Goal: Feedback & Contribution: Leave review/rating

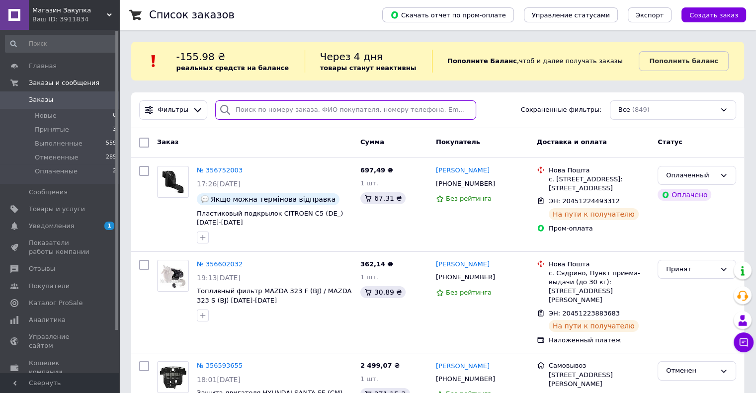
click at [243, 110] on input "search" at bounding box center [345, 109] width 261 height 19
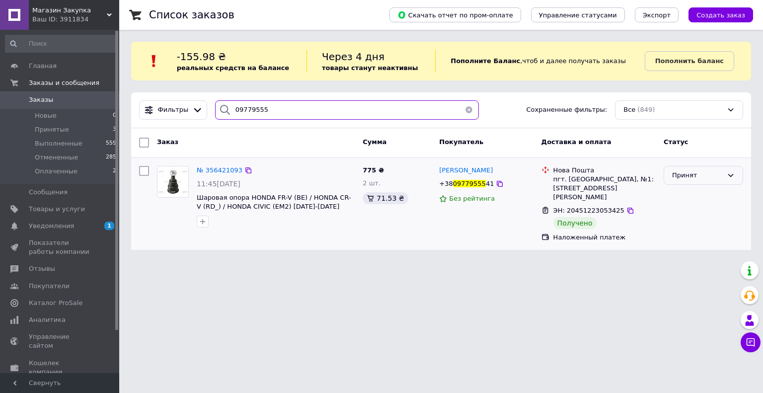
type input "09779555"
drag, startPoint x: 687, startPoint y: 180, endPoint x: 684, endPoint y: 185, distance: 5.6
click at [687, 180] on div "Принят" at bounding box center [704, 175] width 80 height 19
click at [678, 197] on li "Выполнен" at bounding box center [703, 196] width 79 height 18
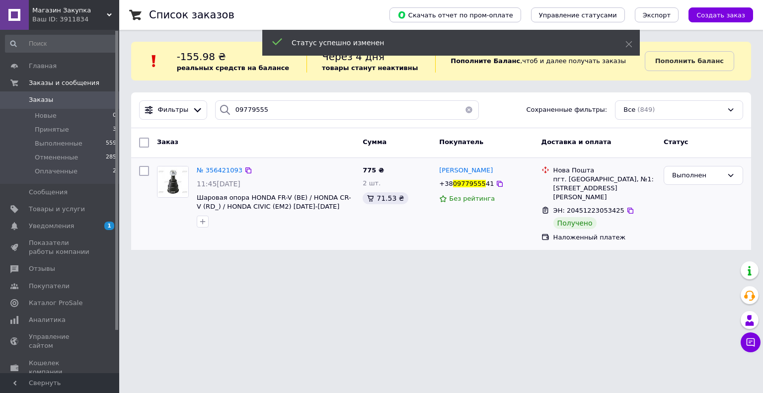
click at [211, 165] on div "№ 356421093" at bounding box center [220, 170] width 48 height 11
click at [213, 170] on span "№ 356421093" at bounding box center [220, 169] width 46 height 7
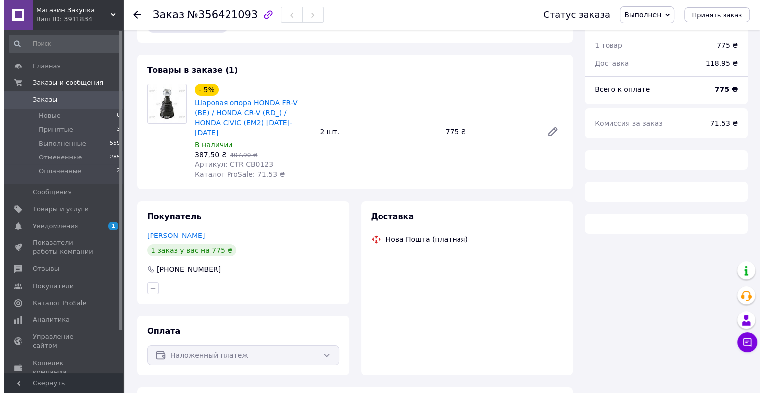
scroll to position [47, 0]
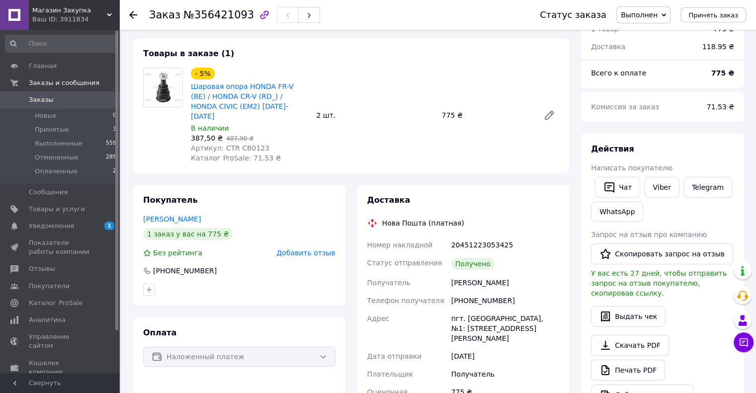
click at [296, 249] on span "Добавить отзыв" at bounding box center [305, 253] width 59 height 8
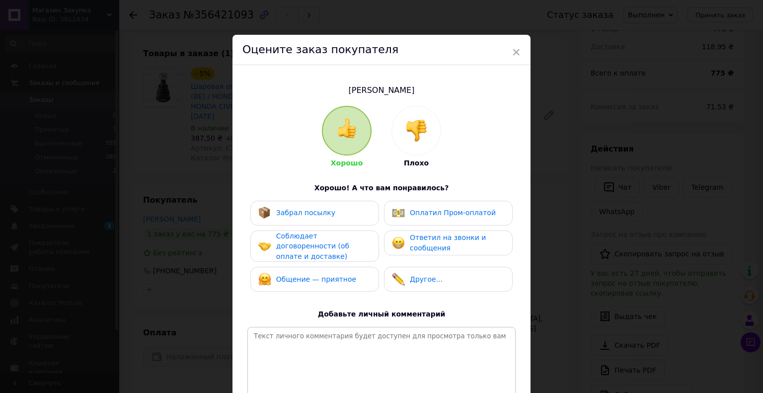
drag, startPoint x: 337, startPoint y: 212, endPoint x: 351, endPoint y: 231, distance: 23.5
click at [338, 219] on div "Забрал посылку" at bounding box center [314, 213] width 113 height 13
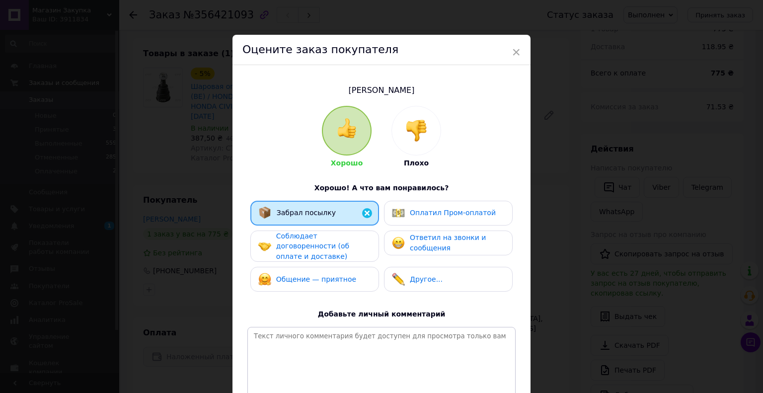
drag, startPoint x: 354, startPoint y: 240, endPoint x: 443, endPoint y: 246, distance: 89.7
click at [349, 240] on span "Соблюдает договоренности (об оплате и доставке)" at bounding box center [312, 246] width 73 height 28
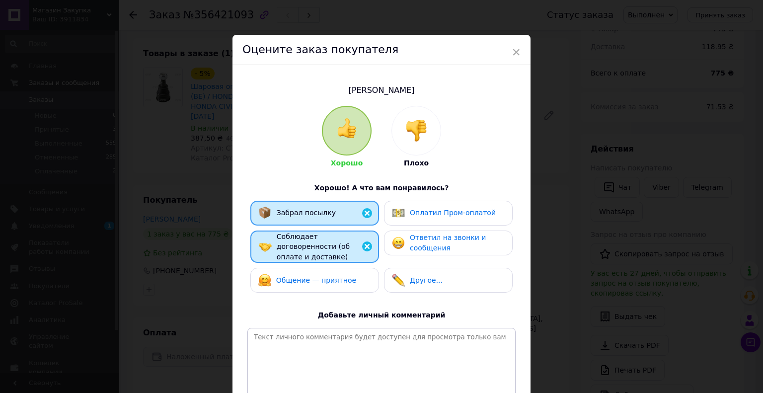
click at [443, 246] on span "Ответил на звонки и сообщения" at bounding box center [448, 243] width 76 height 18
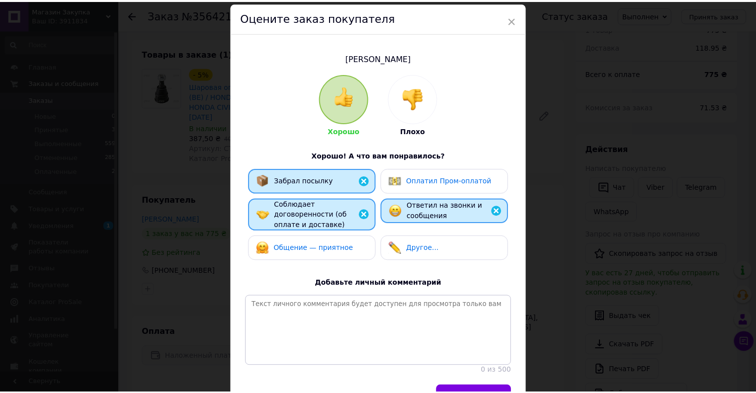
scroll to position [50, 0]
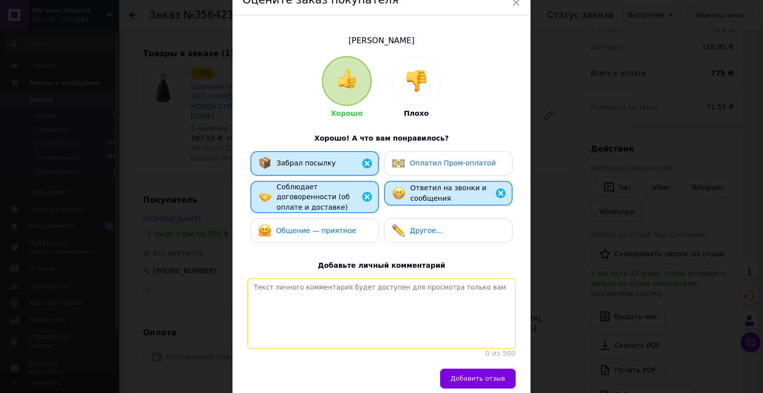
click at [410, 295] on textarea at bounding box center [382, 313] width 268 height 71
drag, startPoint x: 421, startPoint y: 284, endPoint x: 463, endPoint y: 330, distance: 62.6
click at [424, 289] on textarea at bounding box center [382, 313] width 268 height 71
paste textarea "Надежный клиент. Заказал - забрал Рекомендуем данного клиента"
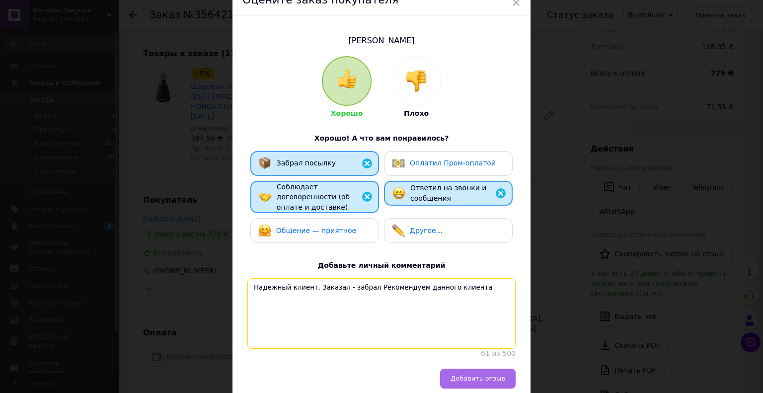
type textarea "Надежный клиент. Заказал - забрал Рекомендуем данного клиента"
click at [492, 382] on span "Добавить отзыв" at bounding box center [478, 378] width 55 height 7
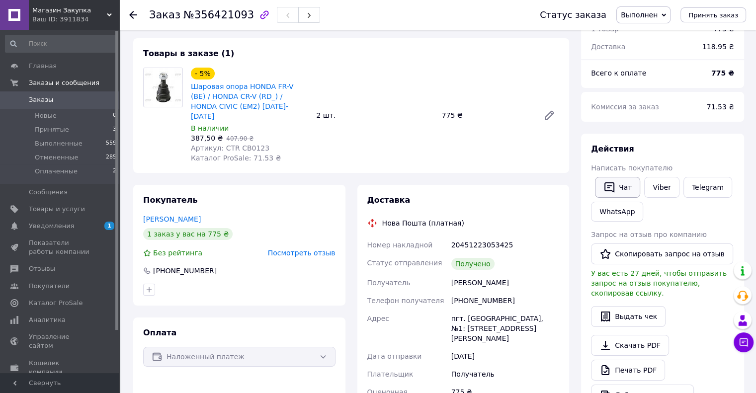
click at [620, 193] on button "Чат" at bounding box center [617, 187] width 45 height 21
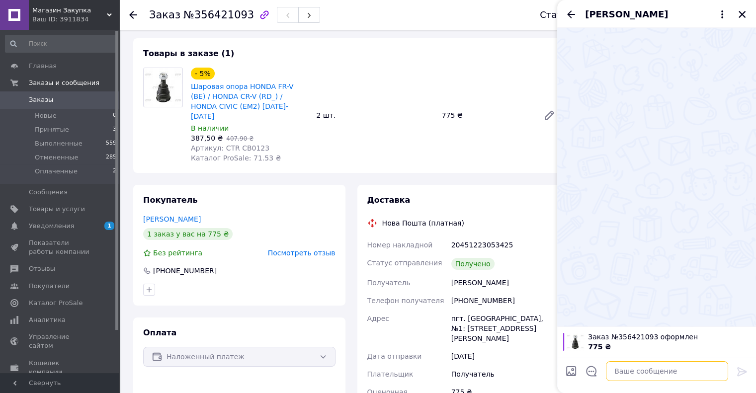
drag, startPoint x: 616, startPoint y: 370, endPoint x: 697, endPoint y: 377, distance: 80.8
click at [638, 371] on textarea at bounding box center [667, 371] width 122 height 20
paste textarea "Добрый день. Благодарим Вас за покупку в нашем интернет - магазине! В целях пов…"
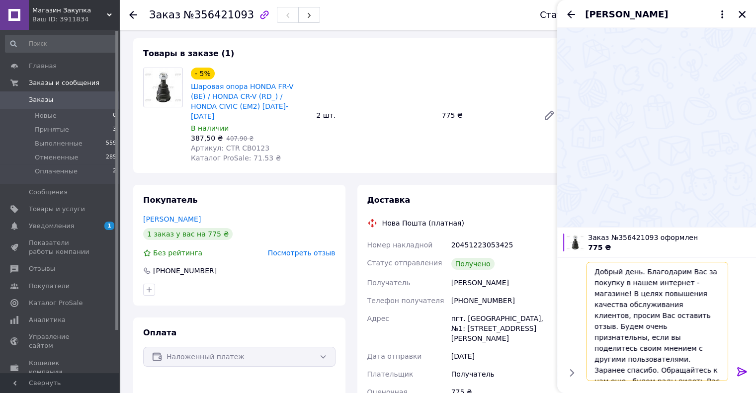
type textarea "Добрый день. Благодарим Вас за покупку в нашем интернет - магазине! В целях пов…"
drag, startPoint x: 741, startPoint y: 371, endPoint x: 731, endPoint y: 372, distance: 10.0
click at [741, 371] on icon at bounding box center [742, 372] width 12 height 12
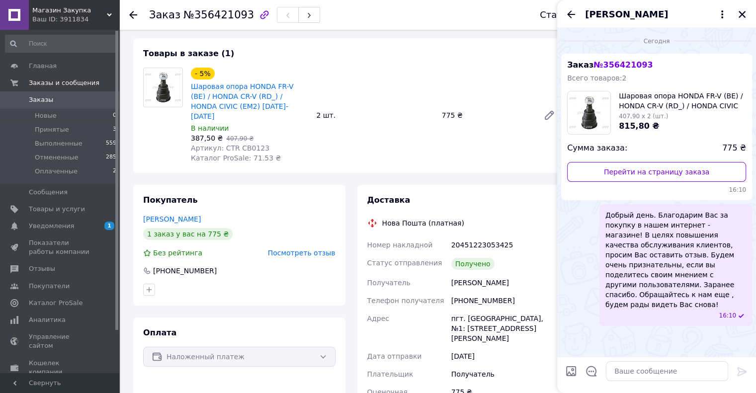
click at [742, 11] on icon "Закрыть" at bounding box center [742, 14] width 9 height 9
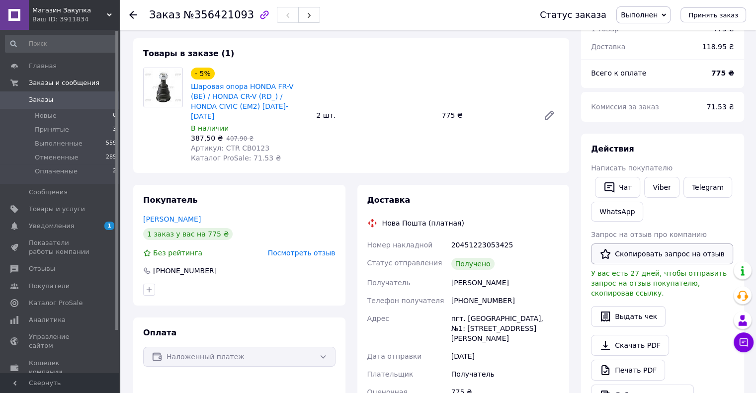
click at [617, 256] on button "Скопировать запрос на отзыв" at bounding box center [662, 254] width 142 height 21
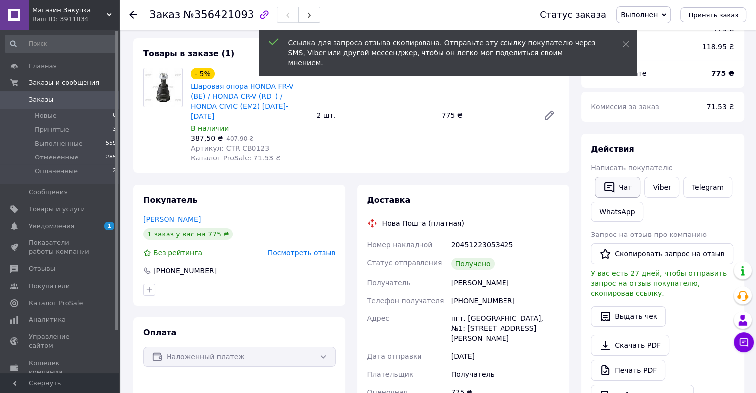
click at [620, 189] on button "Чат" at bounding box center [617, 187] width 45 height 21
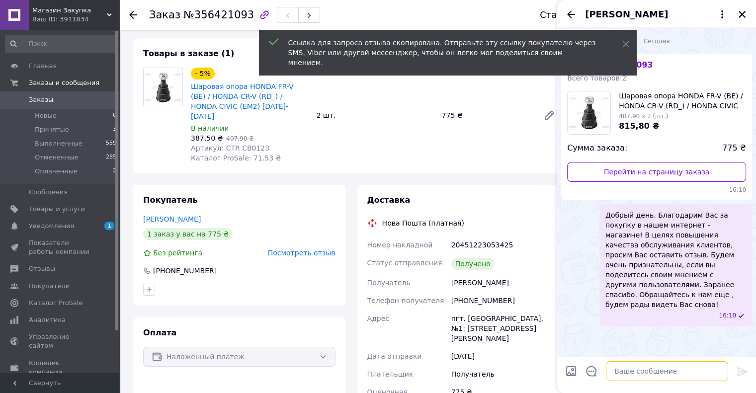
drag, startPoint x: 635, startPoint y: 380, endPoint x: 752, endPoint y: 378, distance: 117.3
click at [646, 378] on textarea at bounding box center [667, 371] width 122 height 20
paste textarea "[URL][DOMAIN_NAME]"
type textarea "[URL][DOMAIN_NAME]"
click at [741, 372] on icon at bounding box center [742, 372] width 12 height 12
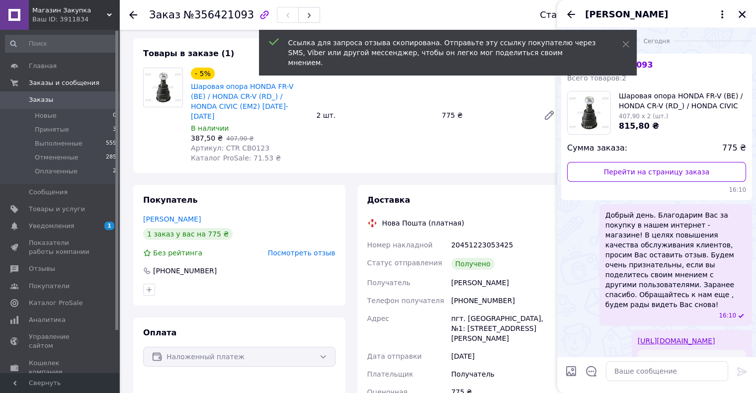
click at [743, 14] on icon "Закрыть" at bounding box center [742, 14] width 7 height 7
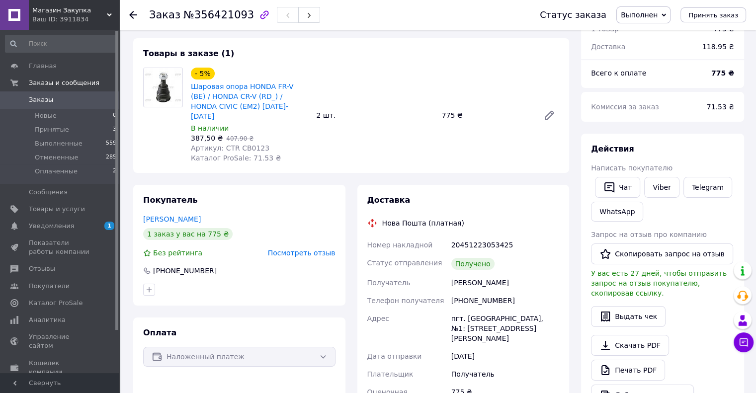
click at [43, 101] on span "Заказы" at bounding box center [41, 99] width 24 height 9
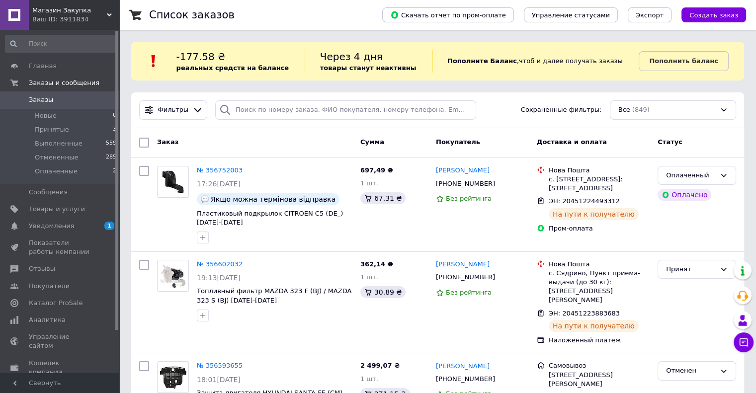
click at [38, 100] on span "Заказы" at bounding box center [41, 99] width 24 height 9
